Goal: Task Accomplishment & Management: Manage account settings

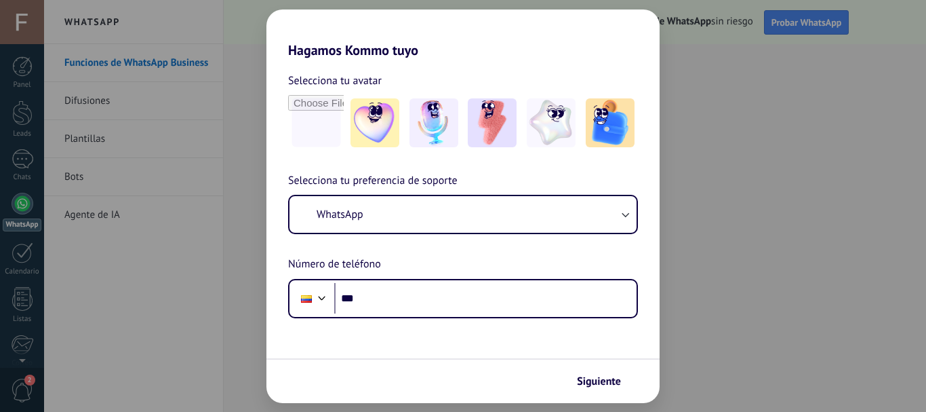
click at [745, 138] on div "Hagamos Kommo tuyo Selecciona tu avatar Selecciona tu preferencia de soporte Wh…" at bounding box center [463, 206] width 926 height 412
click at [627, 381] on use "submit" at bounding box center [628, 380] width 9 height 9
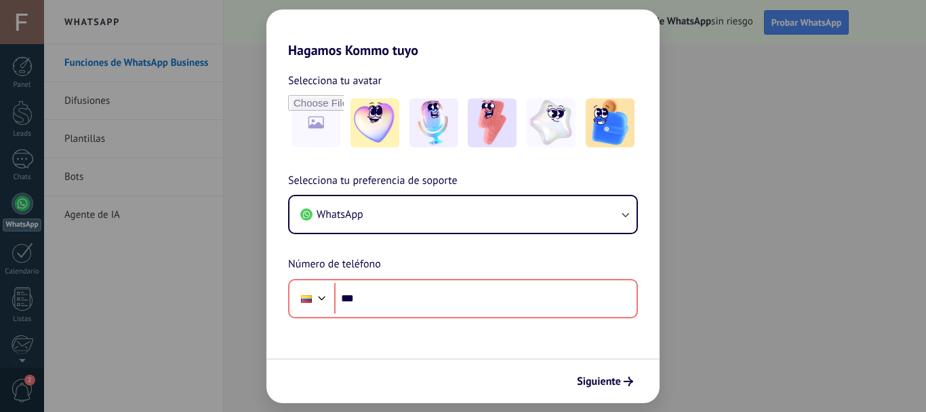
click at [749, 140] on div "Hagamos Kommo tuyo Selecciona tu avatar Selecciona tu preferencia de soporte Wh…" at bounding box center [463, 206] width 926 height 412
click at [389, 123] on img at bounding box center [375, 122] width 49 height 49
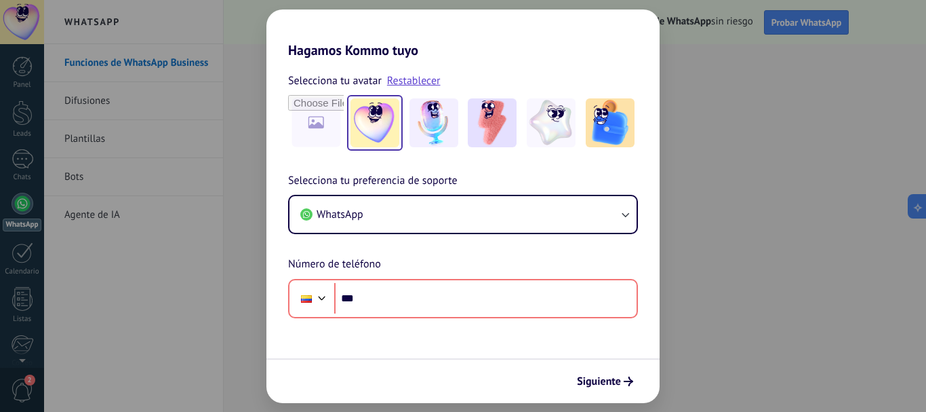
click at [94, 251] on div "Hagamos Kommo tuyo Selecciona tu avatar Restablecer Selecciona tu preferencia d…" at bounding box center [463, 206] width 926 height 412
click at [24, 294] on div "Hagamos Kommo tuyo Selecciona tu avatar Restablecer Selecciona tu preferencia d…" at bounding box center [463, 206] width 926 height 412
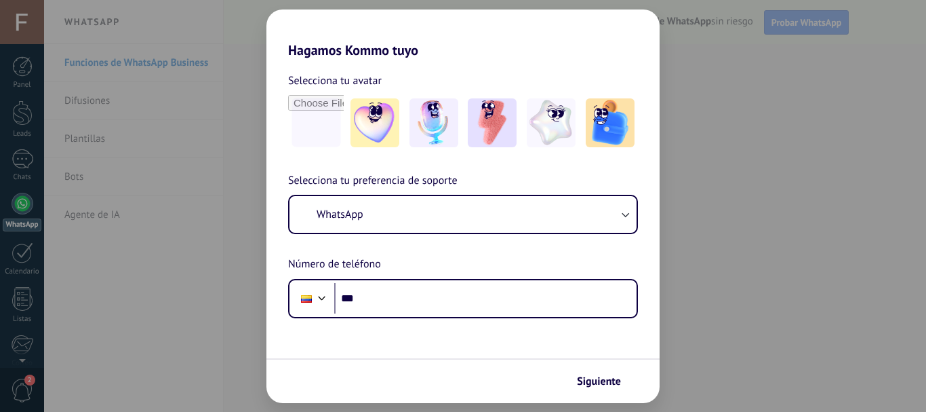
click at [792, 224] on div "Hagamos Kommo tuyo Selecciona tu avatar Selecciona tu preferencia de soporte Wh…" at bounding box center [463, 206] width 926 height 412
